Goal: Task Accomplishment & Management: Manage account settings

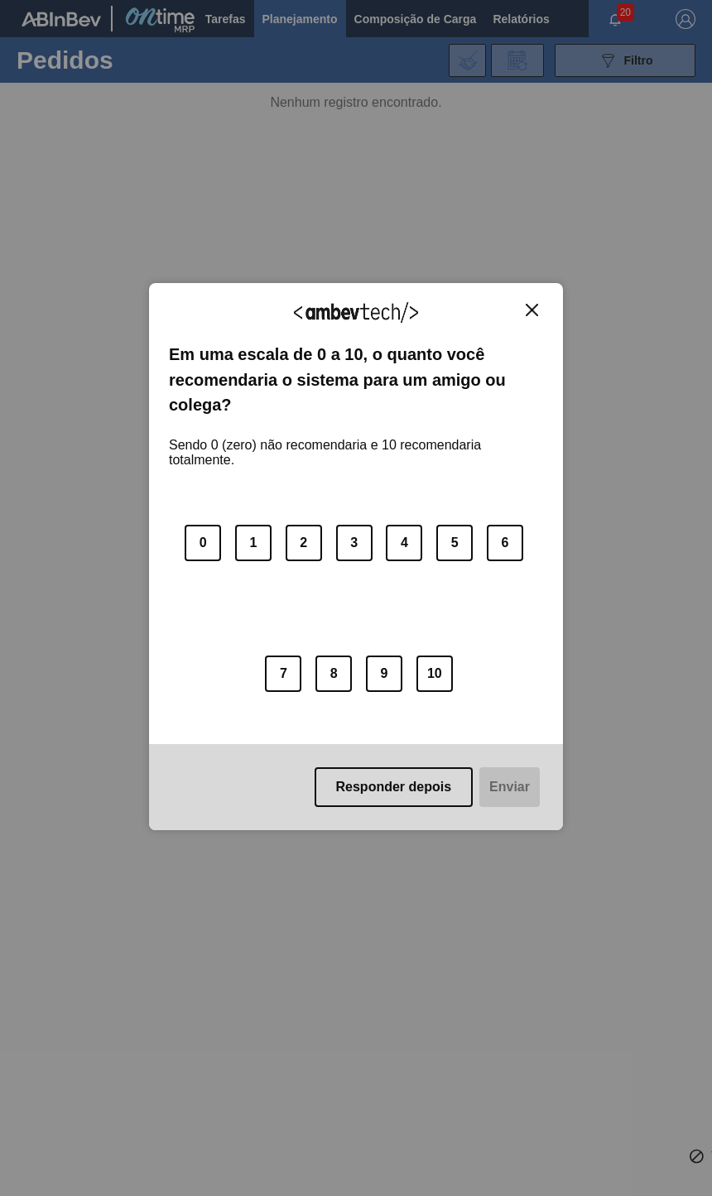
click at [536, 309] on img "Close" at bounding box center [532, 310] width 12 height 12
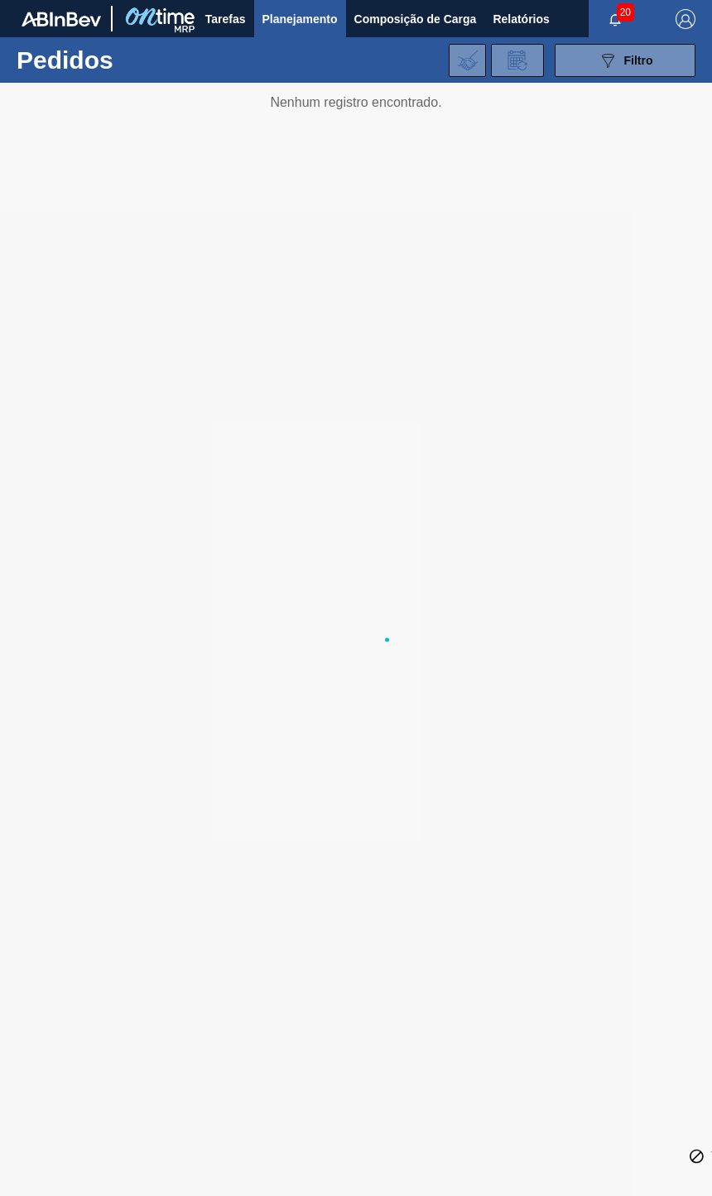
click at [306, 83] on div at bounding box center [356, 639] width 712 height 1113
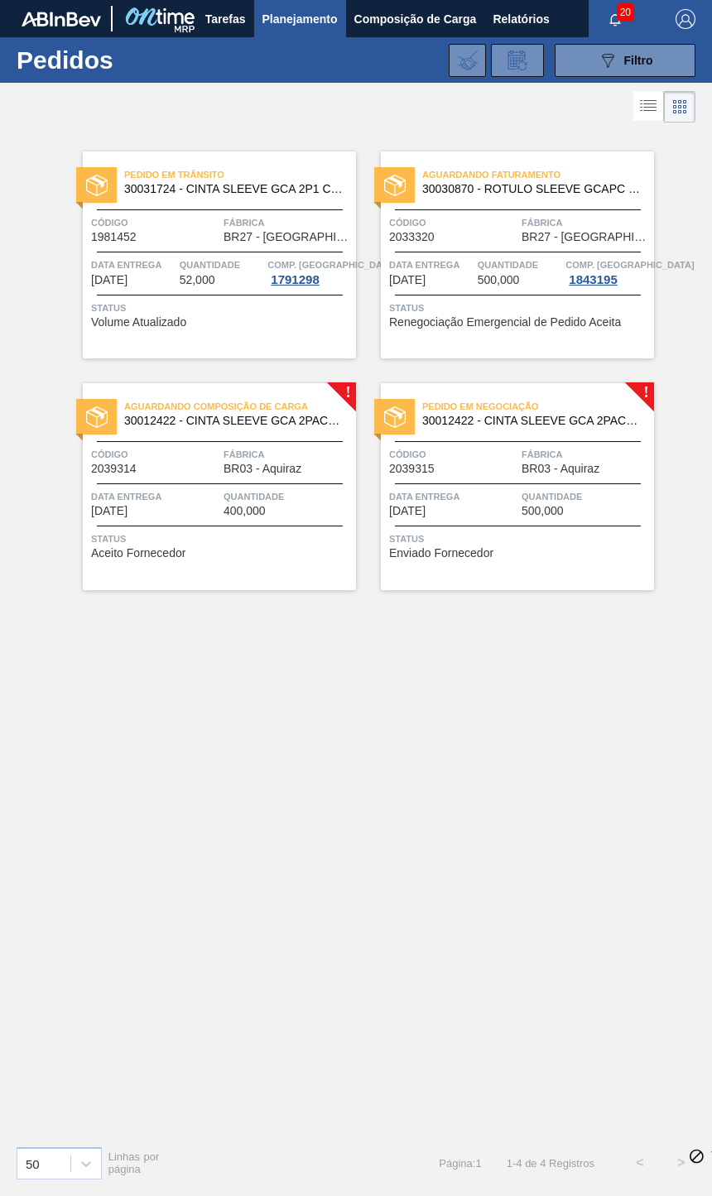
click at [482, 279] on span "500,000" at bounding box center [499, 280] width 42 height 12
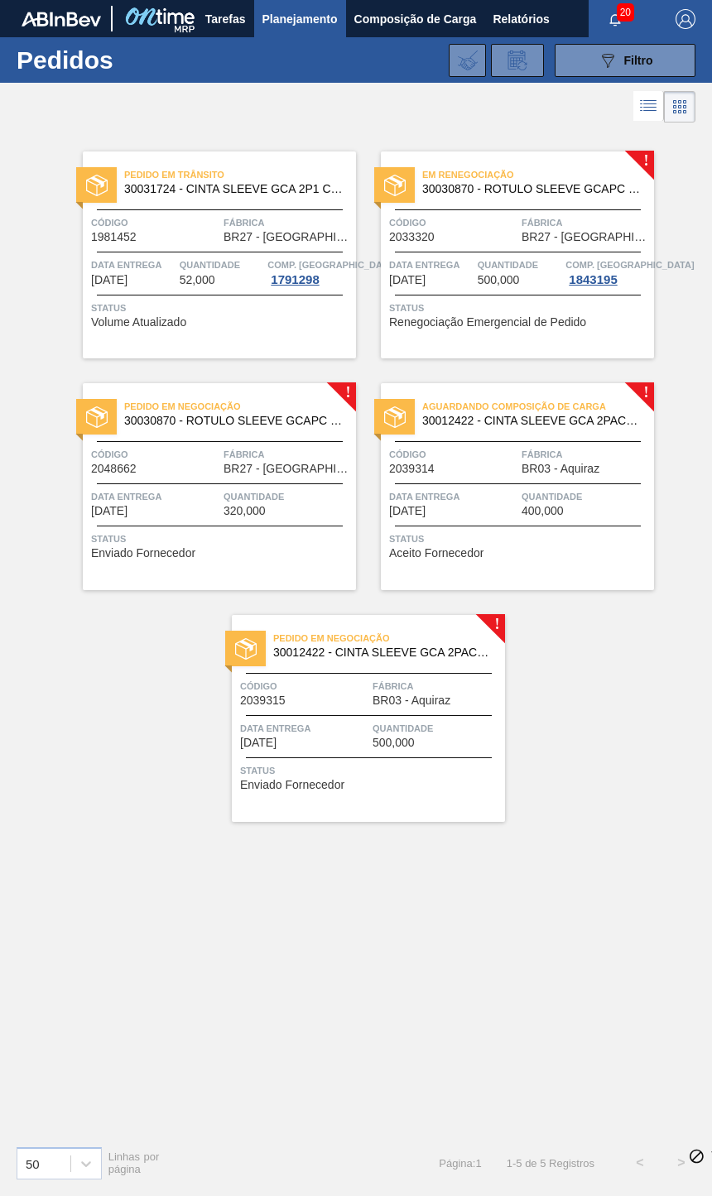
click at [434, 231] on span "2033320" at bounding box center [412, 237] width 46 height 12
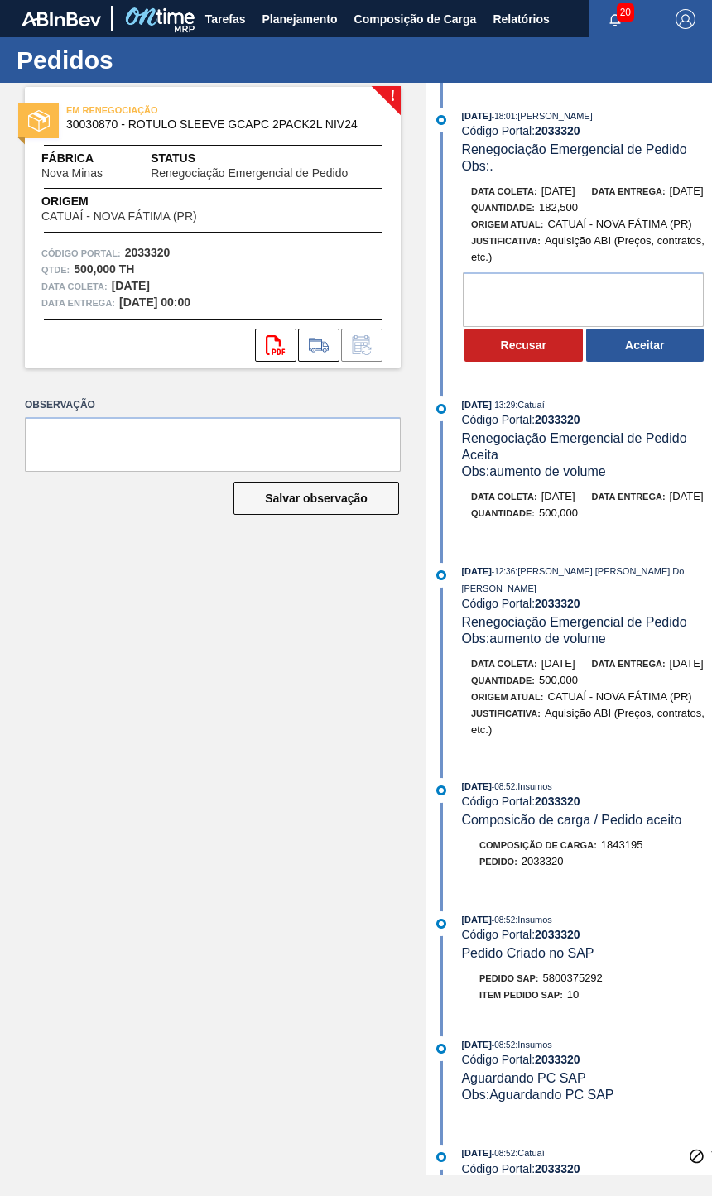
click at [665, 359] on button "Aceitar" at bounding box center [645, 345] width 118 height 33
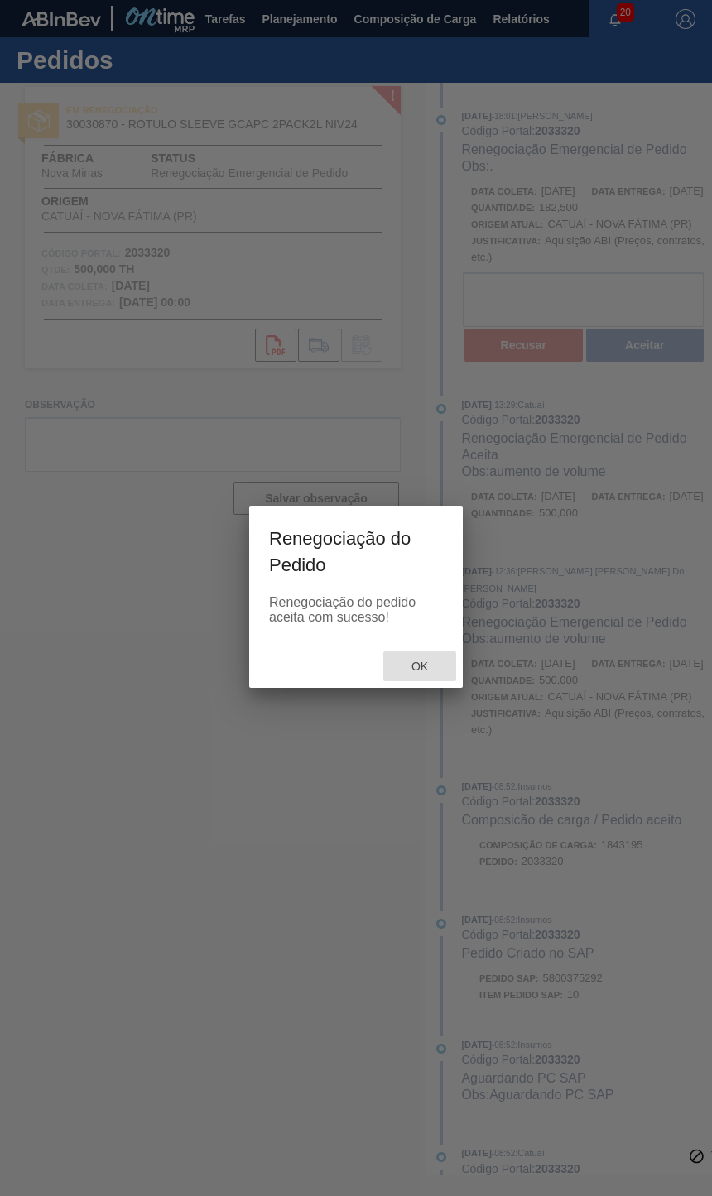
click at [426, 681] on div "Ok" at bounding box center [419, 666] width 73 height 31
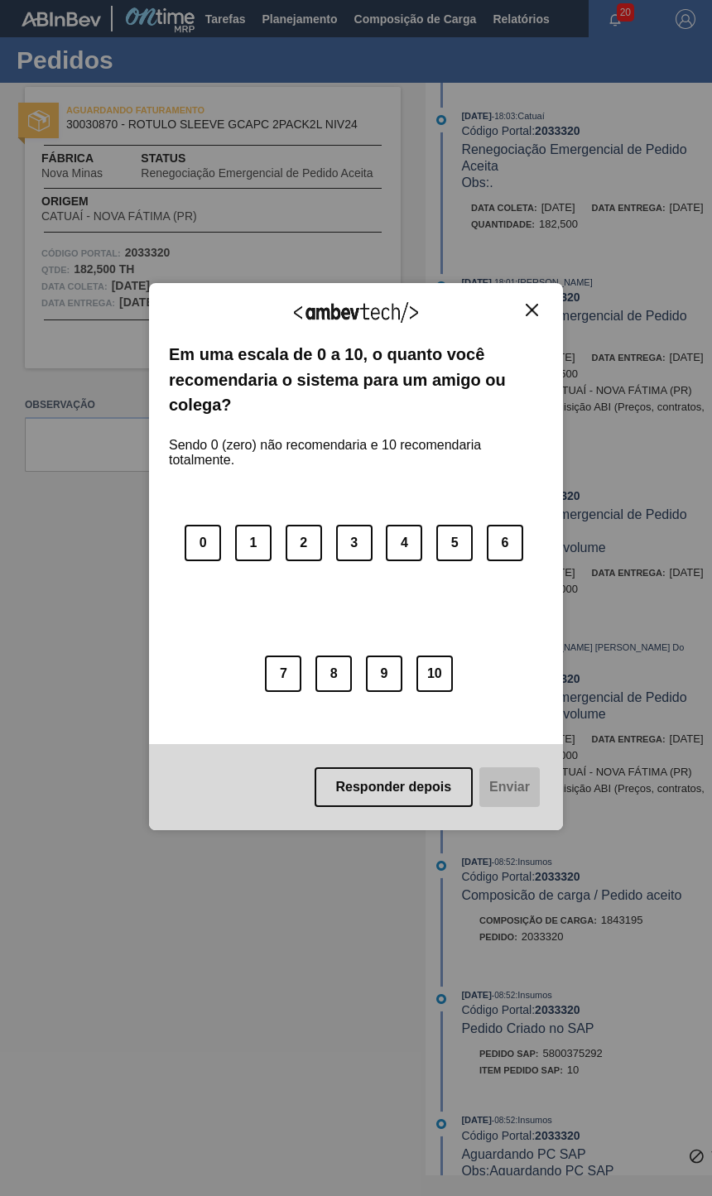
click at [563, 319] on div "Agradecemos seu feedback! Em uma escala de 0 a 10, o quanto você recomendaria o…" at bounding box center [356, 598] width 712 height 1196
click at [541, 305] on button "Close" at bounding box center [532, 310] width 22 height 14
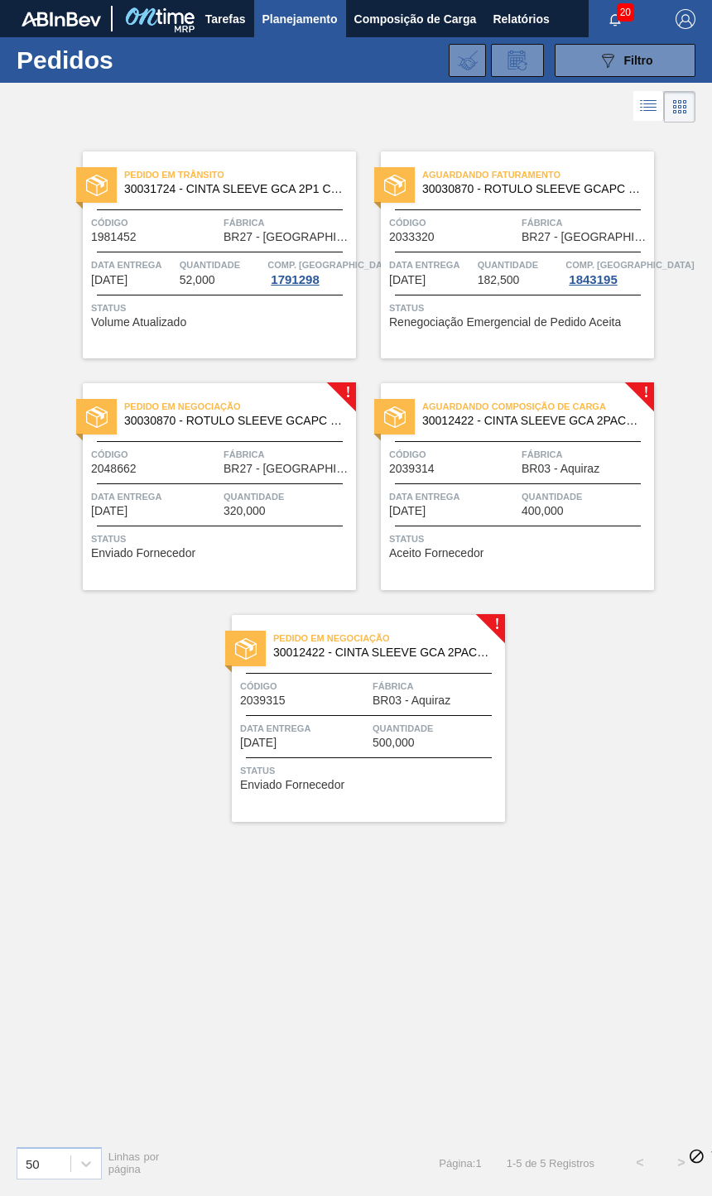
click at [445, 751] on div "Pedido em Negociação 30012422 - CINTA SLEEVE GCA 2PACK1L SEM PRECO NIV 2 Código…" at bounding box center [368, 718] width 273 height 207
click at [123, 537] on span "Status" at bounding box center [221, 539] width 261 height 17
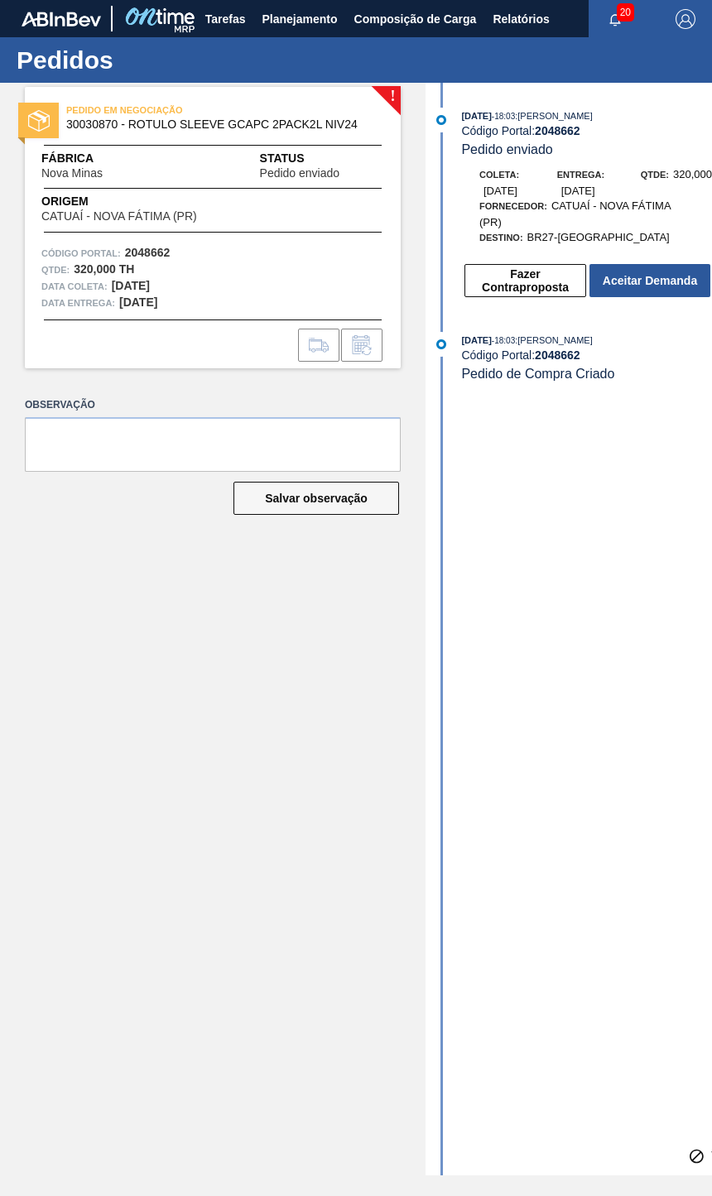
click at [678, 264] on button "Aceitar Demanda" at bounding box center [649, 280] width 121 height 33
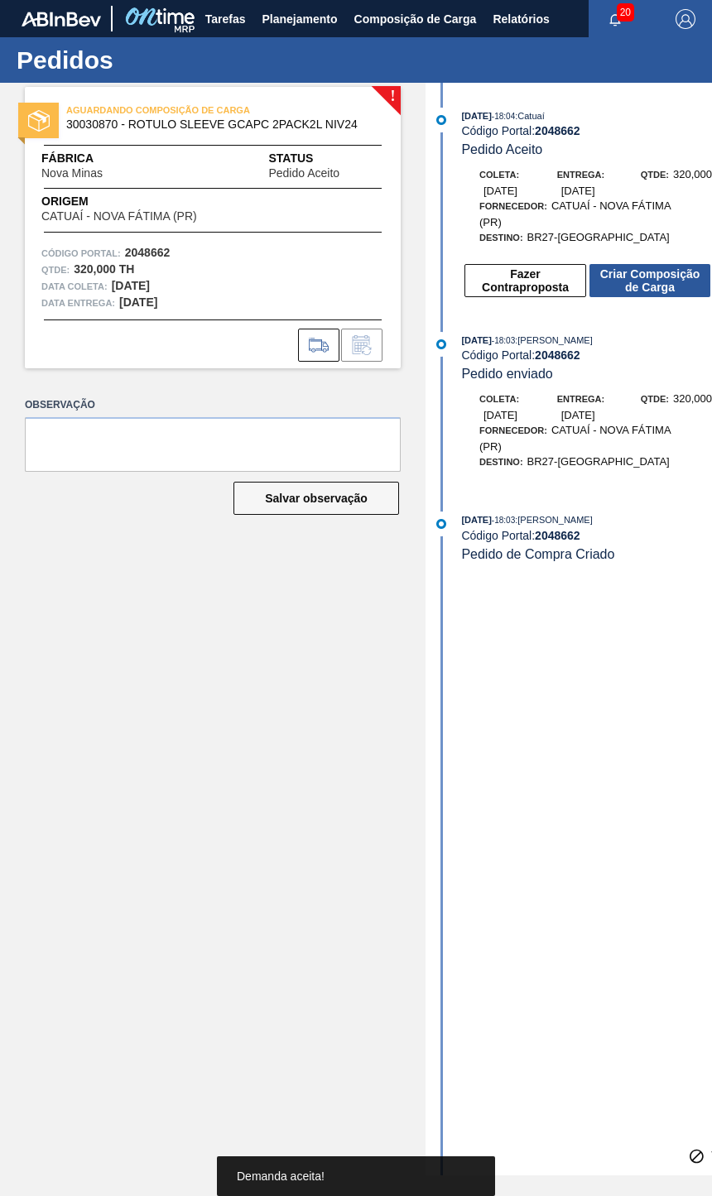
click at [681, 264] on button "Criar Composição de Carga" at bounding box center [649, 280] width 121 height 33
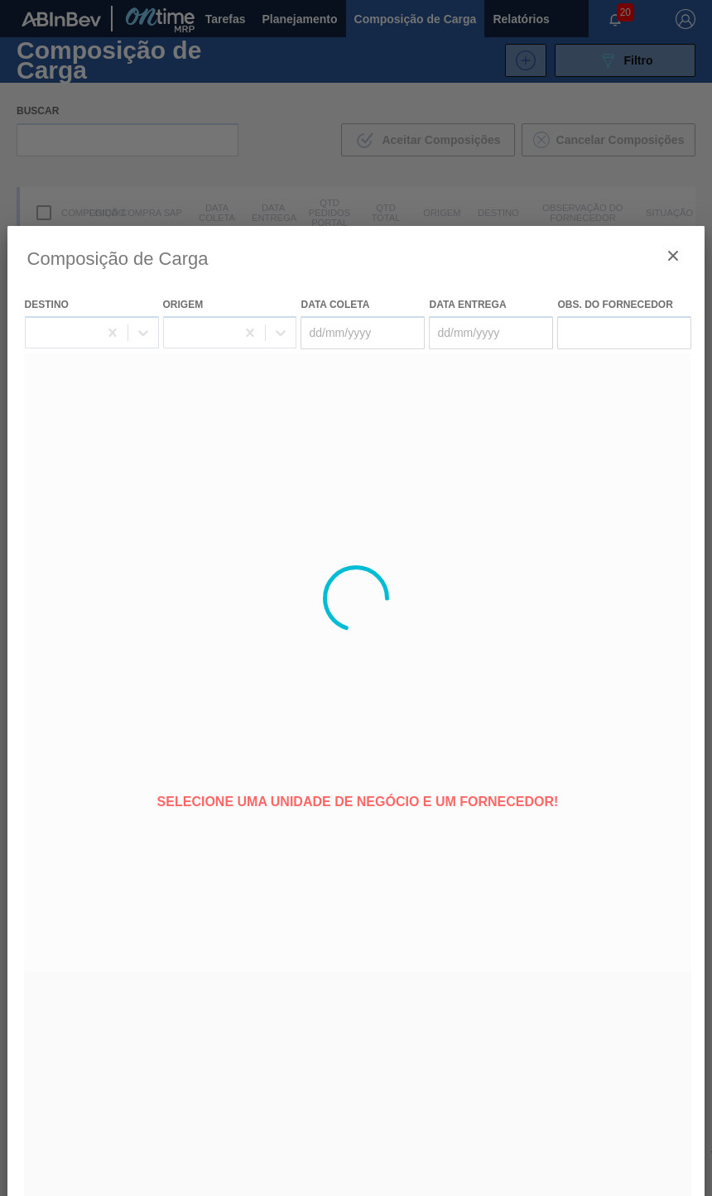
type coleta "[DATE]"
type Entrega "[DATE]"
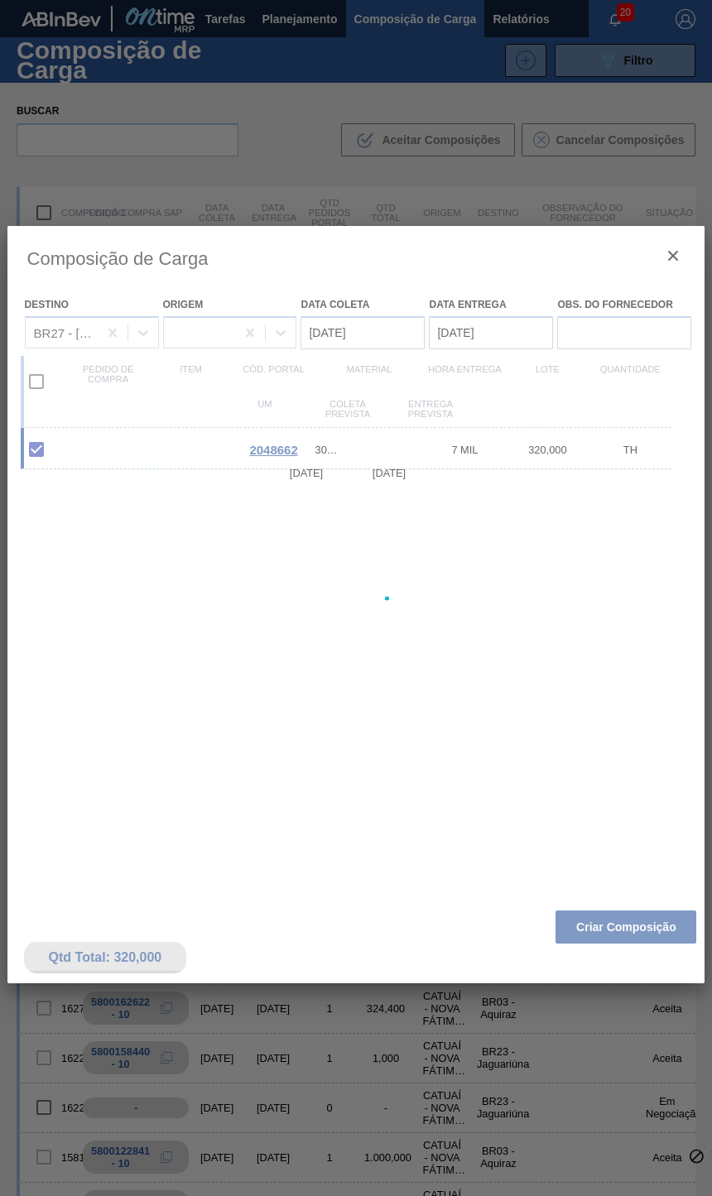
click at [644, 944] on button "Criar Composição" at bounding box center [625, 927] width 141 height 33
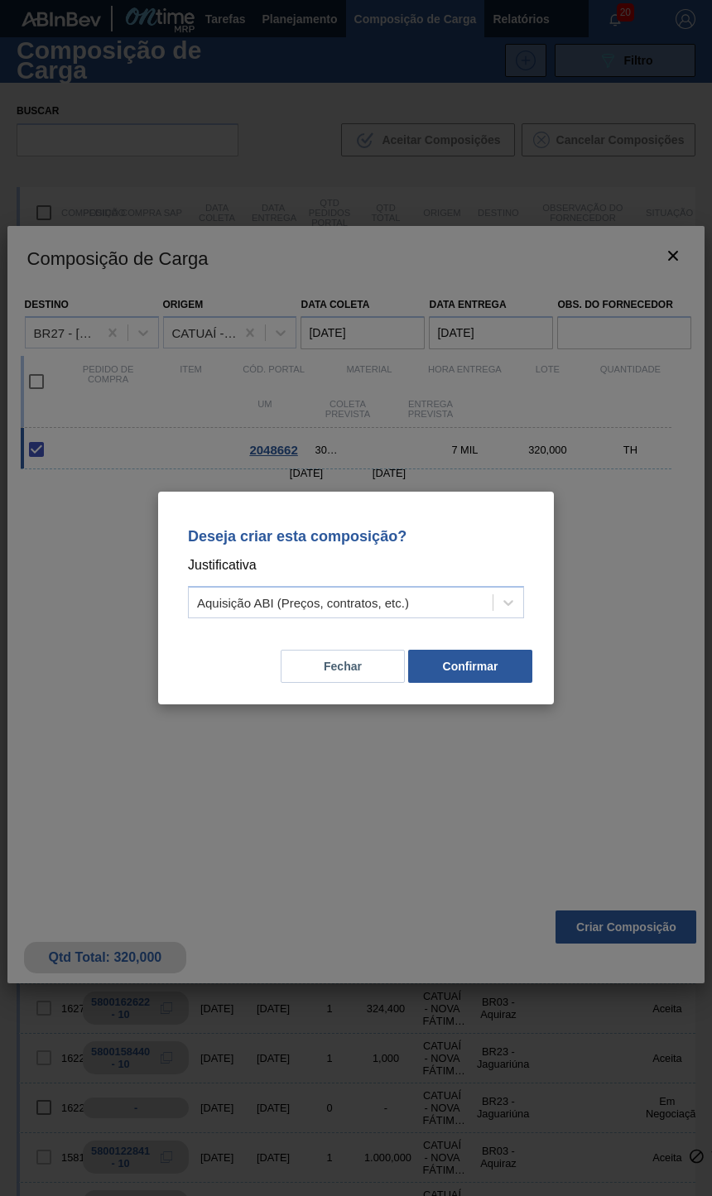
click at [507, 658] on button "Confirmar" at bounding box center [470, 666] width 124 height 33
